Goal: Task Accomplishment & Management: Use online tool/utility

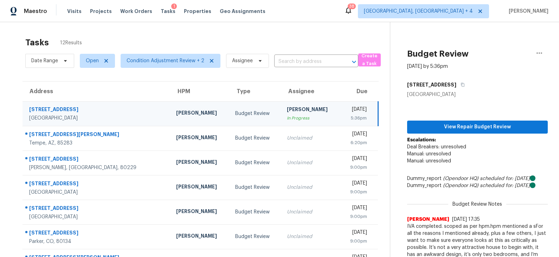
scroll to position [46, 0]
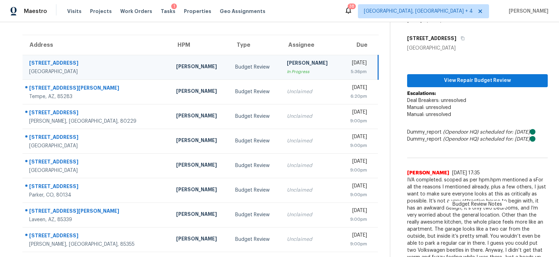
click at [235, 90] on div "Budget Review" at bounding box center [255, 91] width 40 height 7
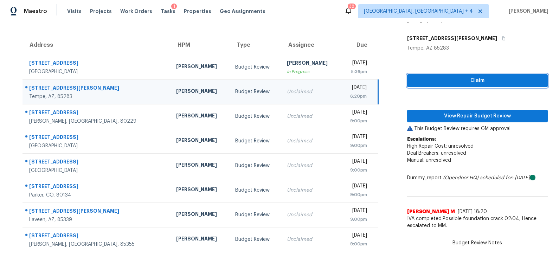
click at [437, 79] on span "Claim" at bounding box center [477, 80] width 129 height 9
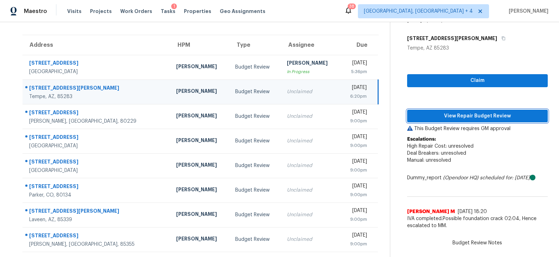
click at [435, 115] on span "View Repair Budget Review" at bounding box center [477, 116] width 129 height 9
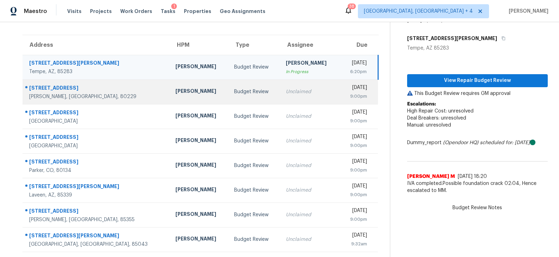
click at [234, 91] on div "Budget Review" at bounding box center [254, 91] width 40 height 7
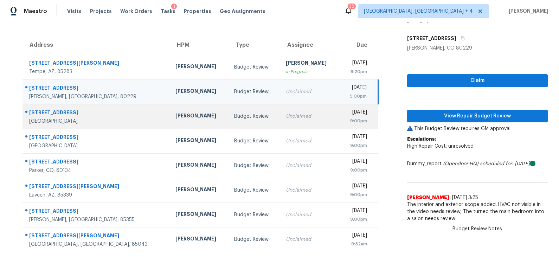
click at [234, 115] on div "Budget Review" at bounding box center [254, 116] width 40 height 7
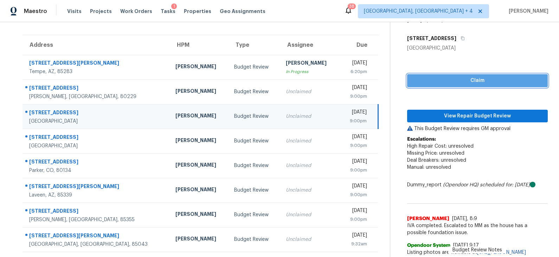
click at [464, 80] on span "Claim" at bounding box center [477, 80] width 129 height 9
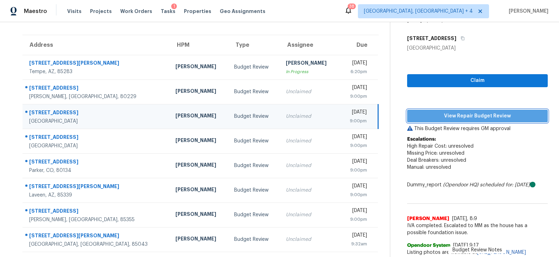
click at [451, 118] on span "View Repair Budget Review" at bounding box center [477, 116] width 129 height 9
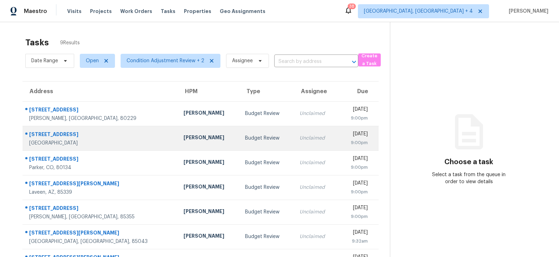
click at [242, 133] on td "Budget Review" at bounding box center [266, 138] width 54 height 25
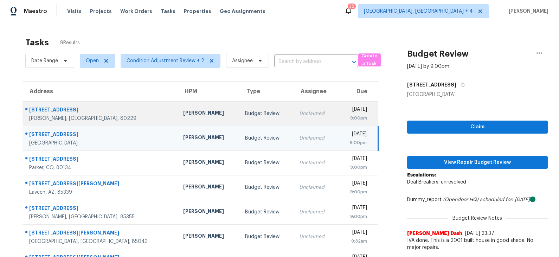
click at [245, 111] on div "Budget Review" at bounding box center [266, 113] width 43 height 7
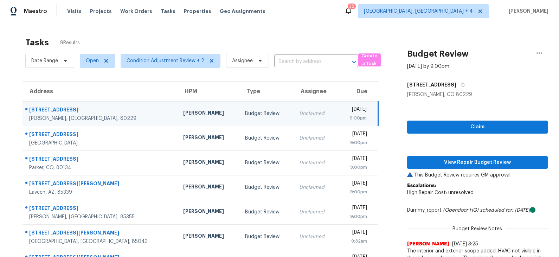
scroll to position [71, 0]
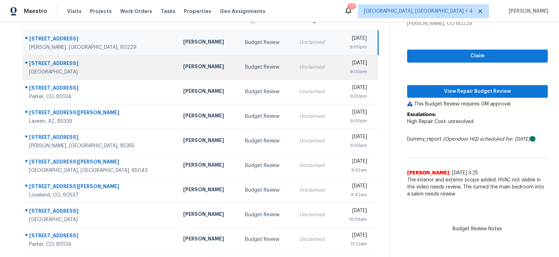
click at [245, 65] on div "Budget Review" at bounding box center [266, 67] width 43 height 7
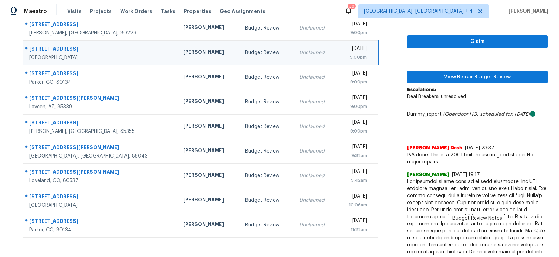
scroll to position [81, 0]
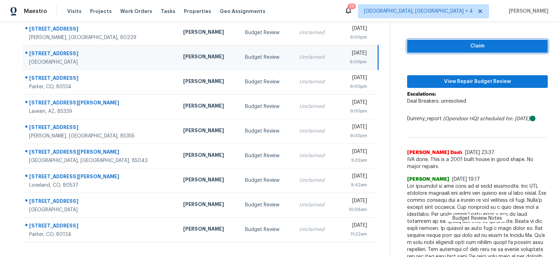
click at [460, 47] on span "Claim" at bounding box center [477, 46] width 129 height 9
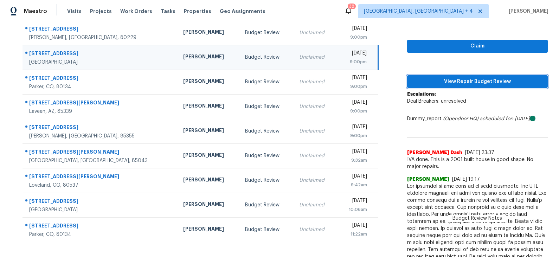
click at [456, 82] on span "View Repair Budget Review" at bounding box center [477, 81] width 129 height 9
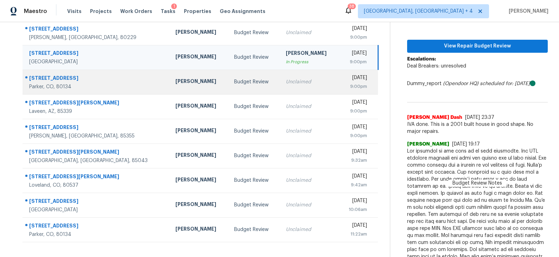
click at [239, 79] on div "Budget Review" at bounding box center [254, 81] width 40 height 7
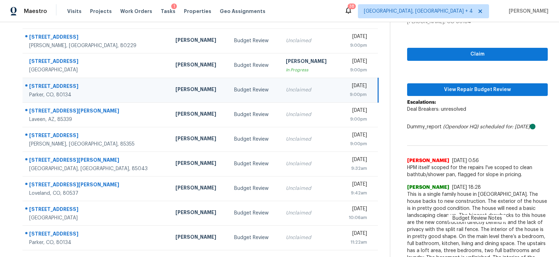
scroll to position [72, 0]
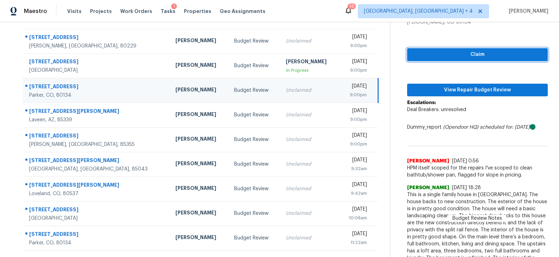
click at [457, 53] on span "Claim" at bounding box center [477, 54] width 129 height 9
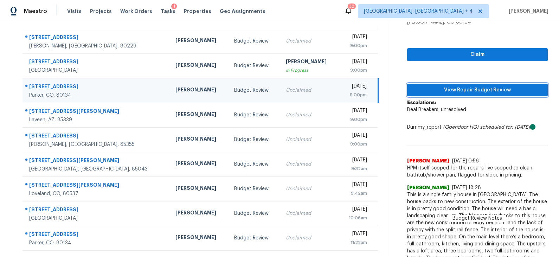
click at [456, 87] on span "View Repair Budget Review" at bounding box center [477, 90] width 129 height 9
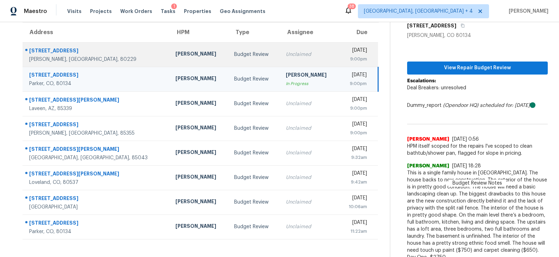
scroll to position [0, 0]
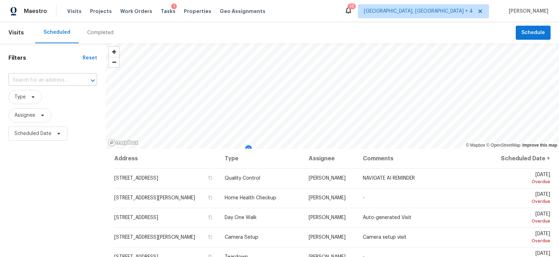
click at [56, 77] on input "text" at bounding box center [42, 80] width 69 height 11
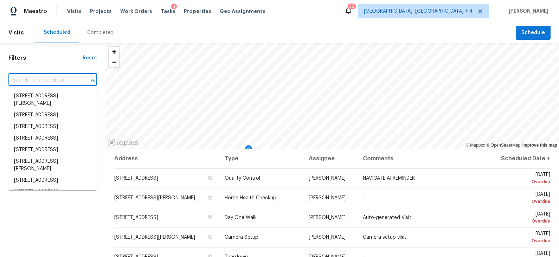
paste input "24018 N 40th Dr, Glendale, AZ 85310"
type input "24018 N 40th Dr, Glendale, AZ 85310"
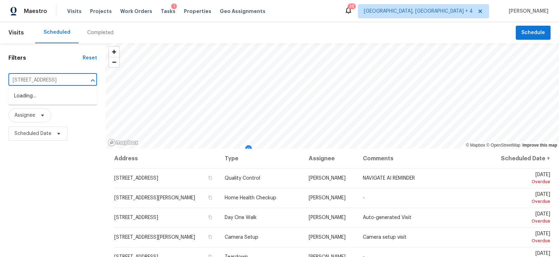
scroll to position [0, 20]
click at [49, 102] on li "24018 N 40th Dr, Glendale, AZ 85310" at bounding box center [52, 96] width 89 height 12
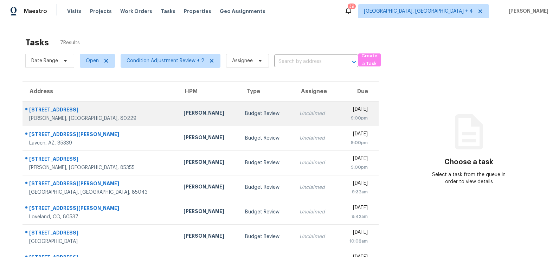
scroll to position [22, 0]
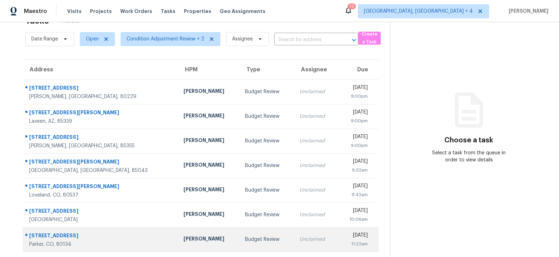
click at [239, 235] on td "Budget Review" at bounding box center [266, 239] width 54 height 25
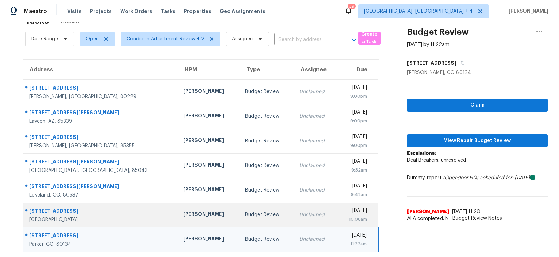
click at [245, 213] on div "Budget Review" at bounding box center [266, 214] width 43 height 7
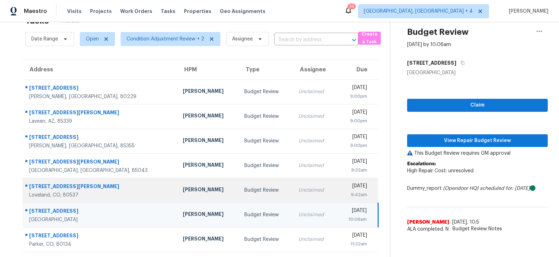
click at [239, 195] on td "Budget Review" at bounding box center [266, 190] width 54 height 25
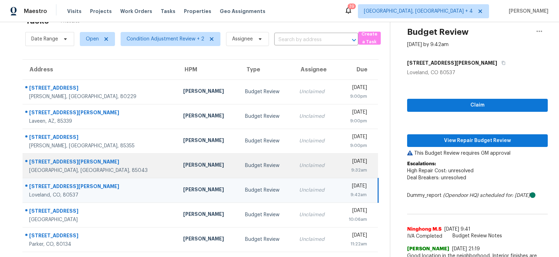
click at [245, 167] on div "Budget Review" at bounding box center [266, 165] width 43 height 7
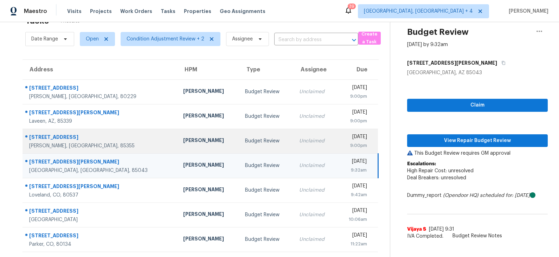
click at [239, 148] on td "Budget Review" at bounding box center [266, 141] width 54 height 25
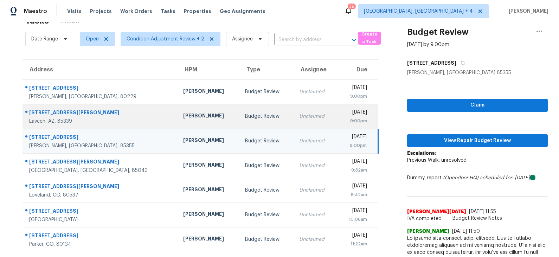
click at [239, 121] on td "Budget Review" at bounding box center [266, 116] width 54 height 25
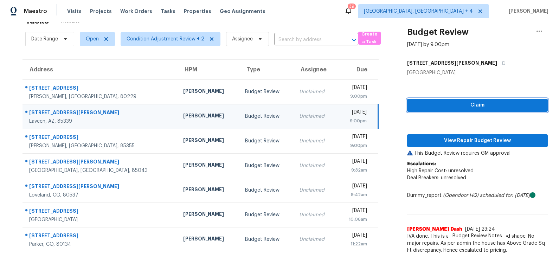
click at [462, 108] on span "Claim" at bounding box center [477, 105] width 129 height 9
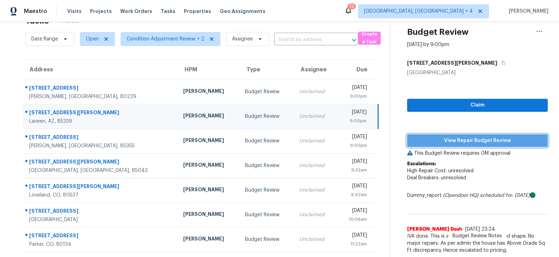
click at [456, 141] on span "View Repair Budget Review" at bounding box center [477, 140] width 129 height 9
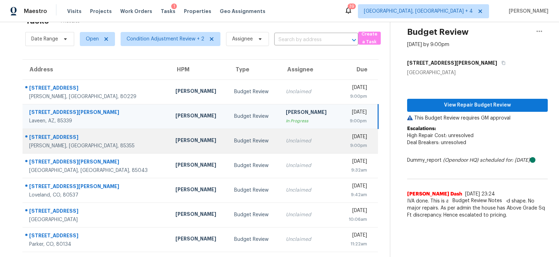
click at [234, 139] on div "Budget Review" at bounding box center [254, 140] width 40 height 7
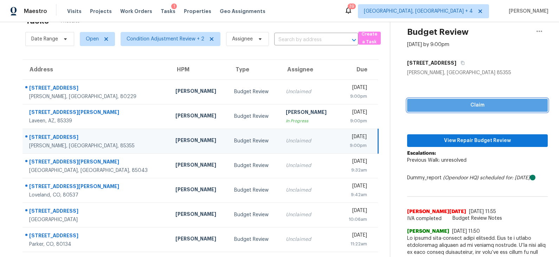
click at [466, 108] on span "Claim" at bounding box center [477, 105] width 129 height 9
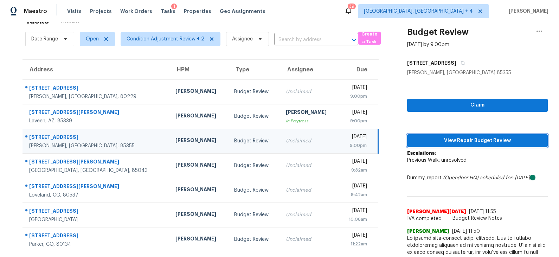
click at [454, 135] on button "View Repair Budget Review" at bounding box center [477, 140] width 141 height 13
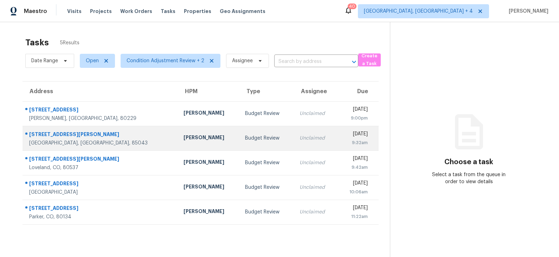
click at [245, 137] on div "Budget Review" at bounding box center [266, 138] width 43 height 7
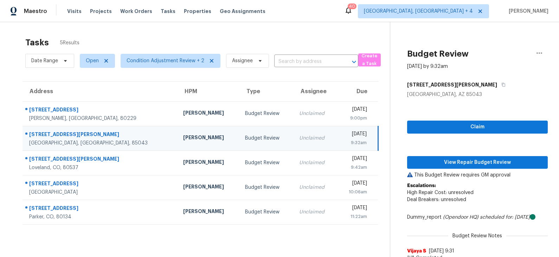
scroll to position [22, 0]
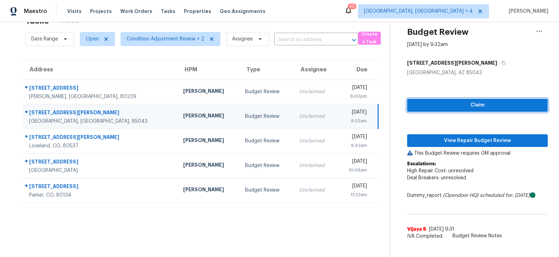
click at [441, 104] on span "Claim" at bounding box center [477, 105] width 129 height 9
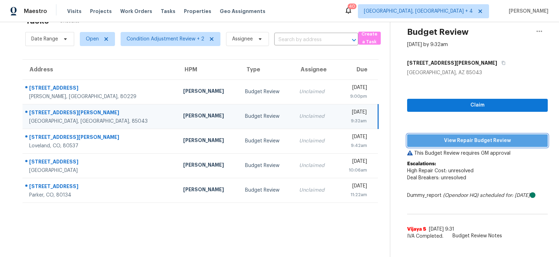
click at [440, 136] on span "View Repair Budget Review" at bounding box center [477, 140] width 129 height 9
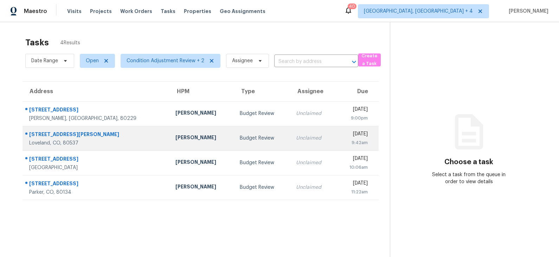
click at [240, 138] on div "Budget Review" at bounding box center [262, 138] width 45 height 7
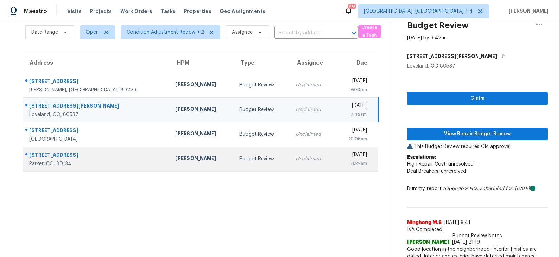
scroll to position [25, 0]
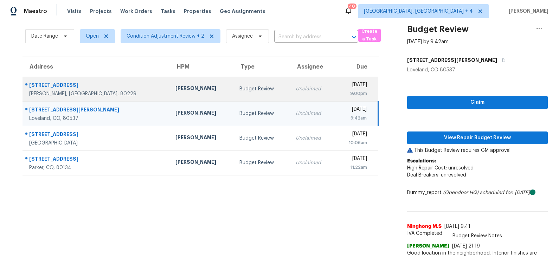
click at [239, 91] on div "Budget Review" at bounding box center [261, 88] width 45 height 7
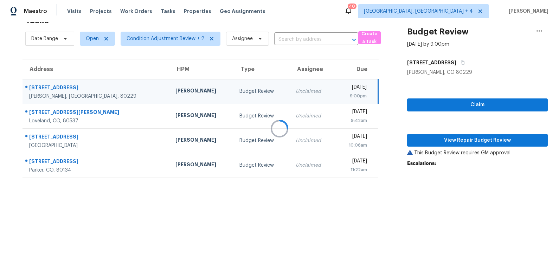
scroll to position [22, 0]
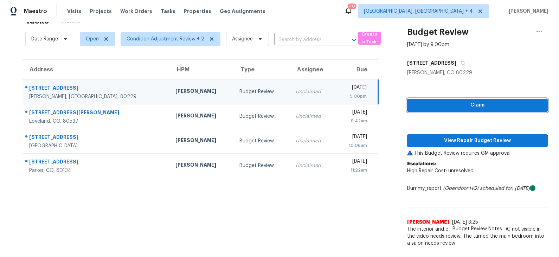
click at [461, 106] on span "Claim" at bounding box center [477, 105] width 129 height 9
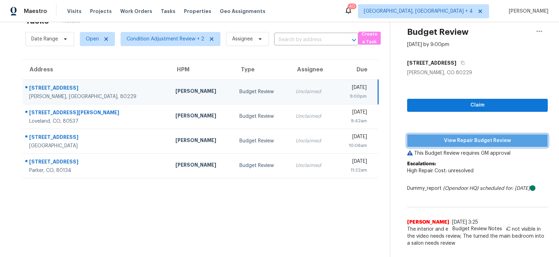
click at [455, 144] on span "View Repair Budget Review" at bounding box center [477, 140] width 129 height 9
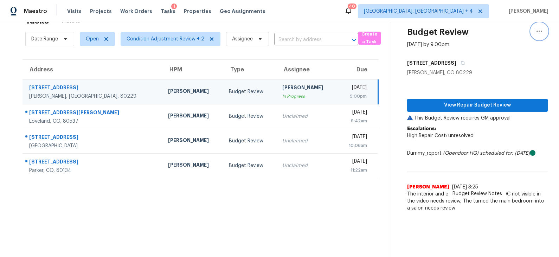
click at [541, 31] on icon "button" at bounding box center [539, 31] width 6 height 1
click at [523, 41] on div "Unclaim this task" at bounding box center [499, 41] width 55 height 7
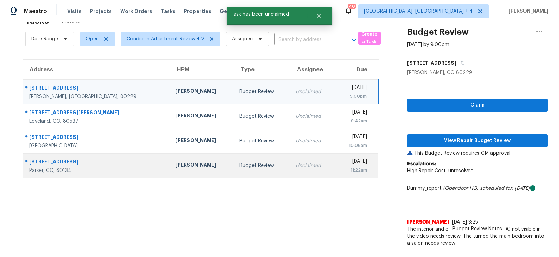
click at [296, 167] on div "Unclaimed" at bounding box center [313, 165] width 34 height 7
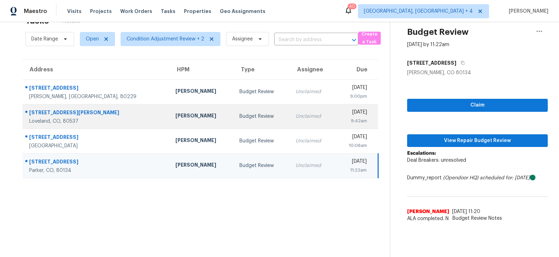
click at [239, 119] on div "Budget Review" at bounding box center [261, 116] width 45 height 7
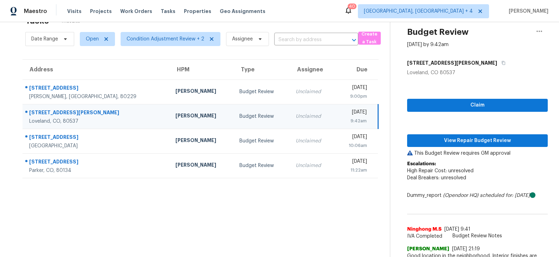
scroll to position [91, 0]
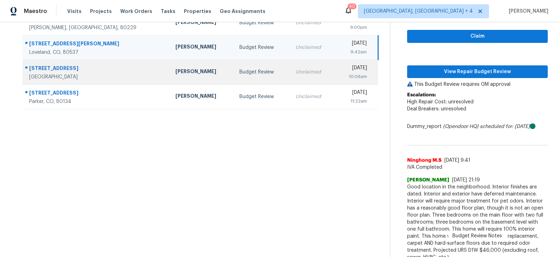
click at [175, 72] on div "[PERSON_NAME]" at bounding box center [201, 72] width 53 height 9
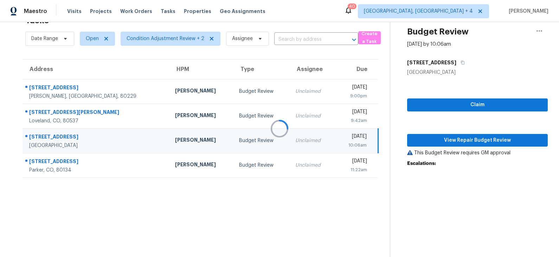
scroll to position [22, 0]
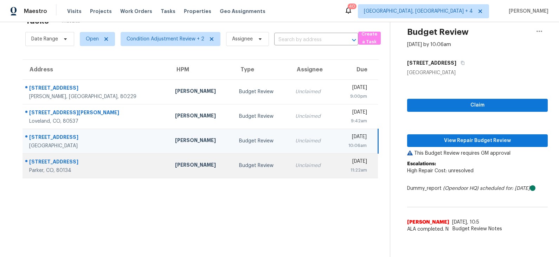
click at [239, 168] on div "Budget Review" at bounding box center [261, 165] width 45 height 7
